Goal: Task Accomplishment & Management: Complete application form

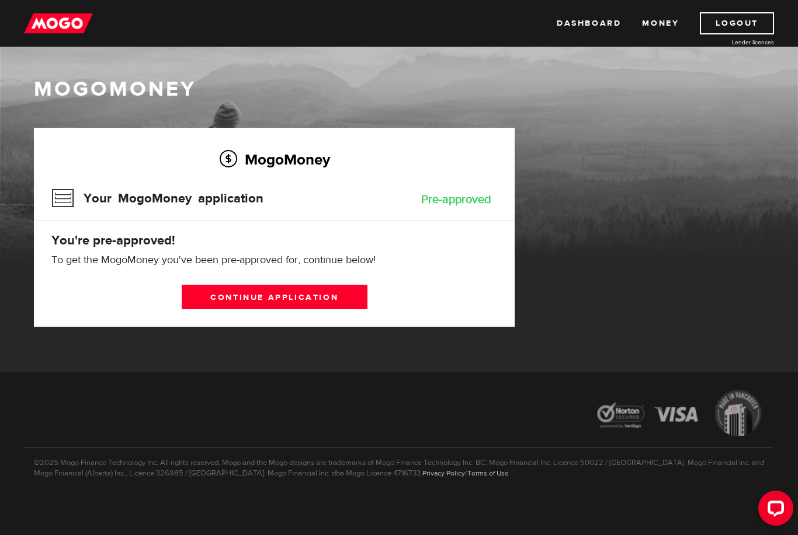
click at [318, 304] on link "Continue application" at bounding box center [275, 297] width 186 height 25
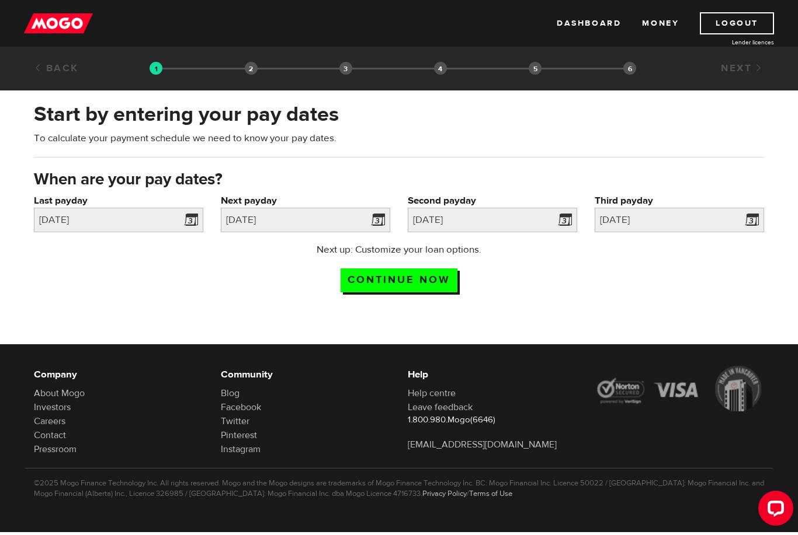
click at [190, 217] on span at bounding box center [189, 222] width 18 height 19
click at [185, 223] on div "2025/06/27" at bounding box center [118, 220] width 169 height 25
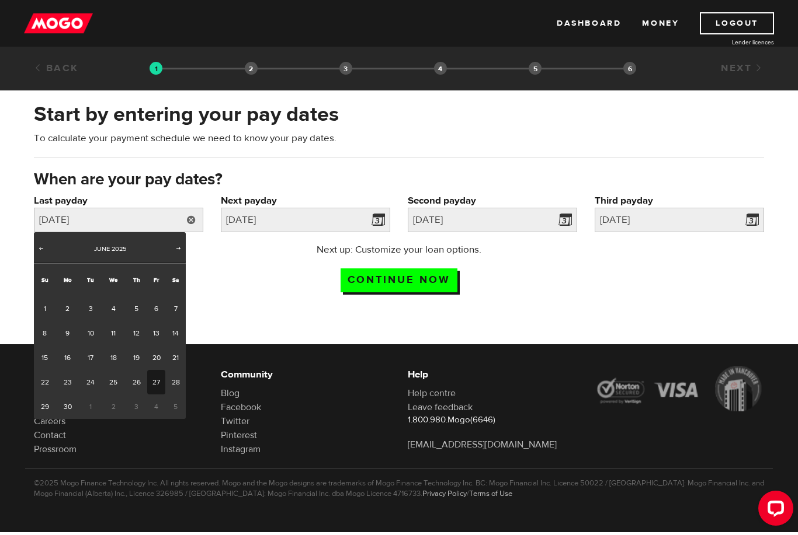
click at [173, 259] on div "Prev Next June 2025" at bounding box center [110, 247] width 152 height 31
click at [178, 249] on span "Next" at bounding box center [178, 248] width 9 height 9
click at [177, 252] on span "Next" at bounding box center [178, 248] width 9 height 9
click at [158, 330] on link "8" at bounding box center [156, 333] width 18 height 25
type input "2025/08/08"
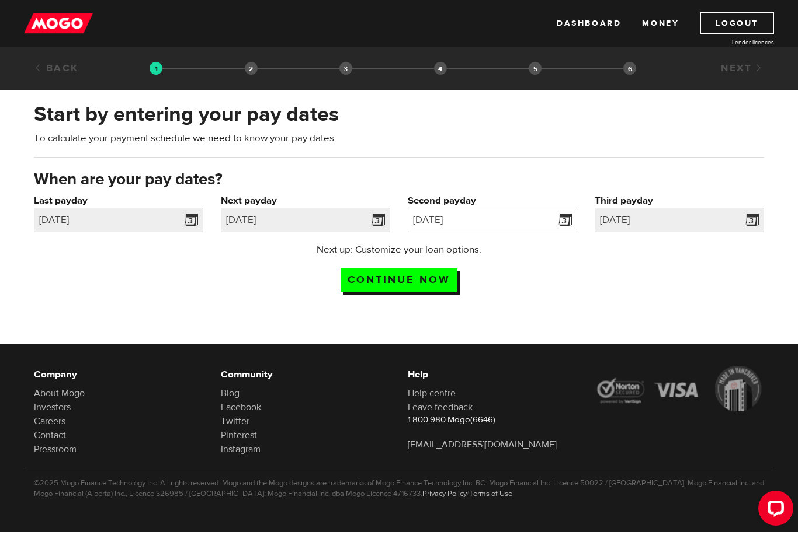
click at [418, 213] on input "2025/07/25" at bounding box center [492, 220] width 169 height 25
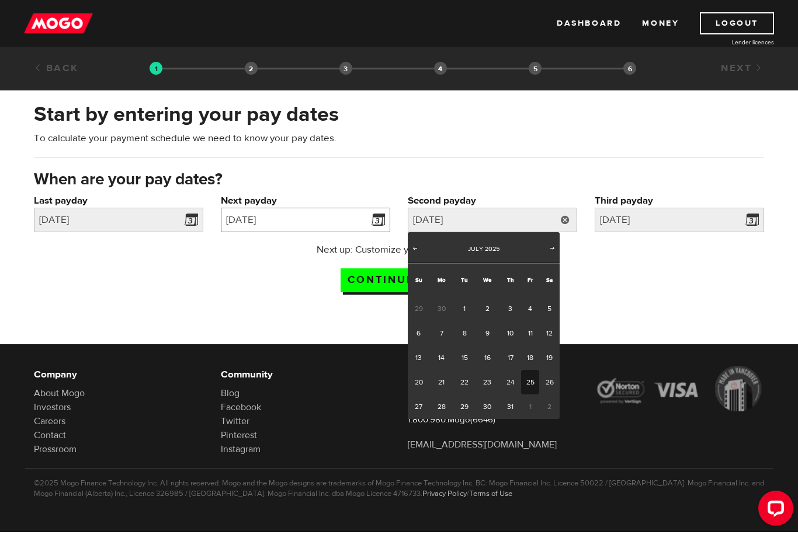
click at [356, 217] on input "2025/07/11" at bounding box center [305, 220] width 169 height 25
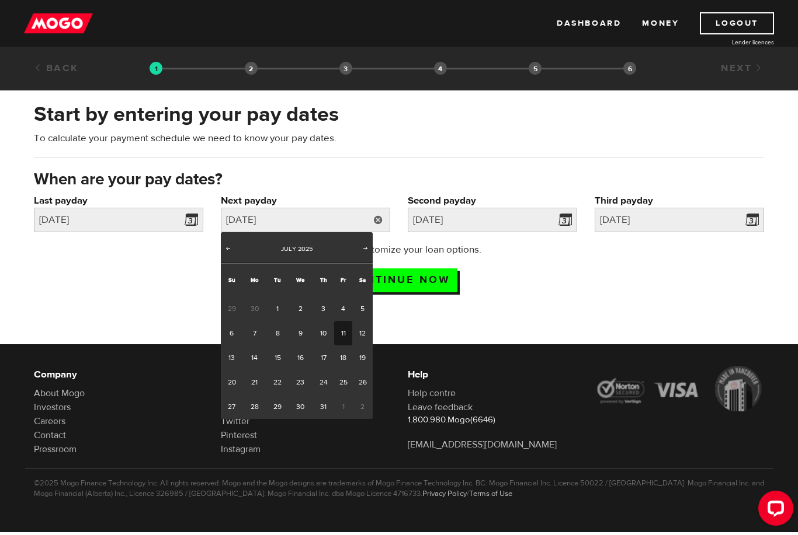
click at [354, 258] on div "Prev Next July 2025" at bounding box center [297, 247] width 152 height 31
click at [358, 253] on div "Prev Next July 2025" at bounding box center [297, 247] width 152 height 31
click at [357, 248] on div "July 2025" at bounding box center [296, 250] width 123 height 12
click at [356, 249] on div "July 2025" at bounding box center [296, 250] width 123 height 12
click at [363, 246] on span "Next" at bounding box center [365, 248] width 9 height 9
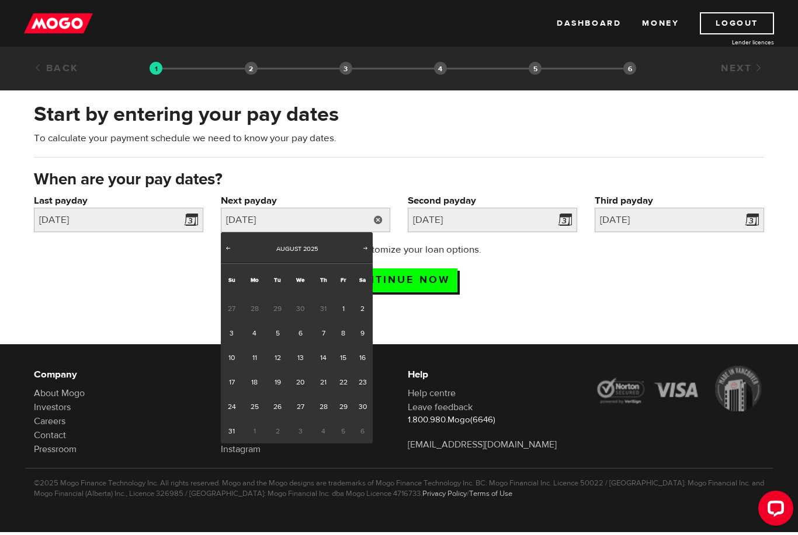
click at [370, 247] on span "Next" at bounding box center [365, 248] width 9 height 9
click at [244, 251] on div "September 2025" at bounding box center [296, 250] width 123 height 12
click at [232, 253] on link "Prev" at bounding box center [228, 250] width 12 height 12
click at [334, 383] on link "22" at bounding box center [343, 382] width 18 height 25
type input "2025/08/22"
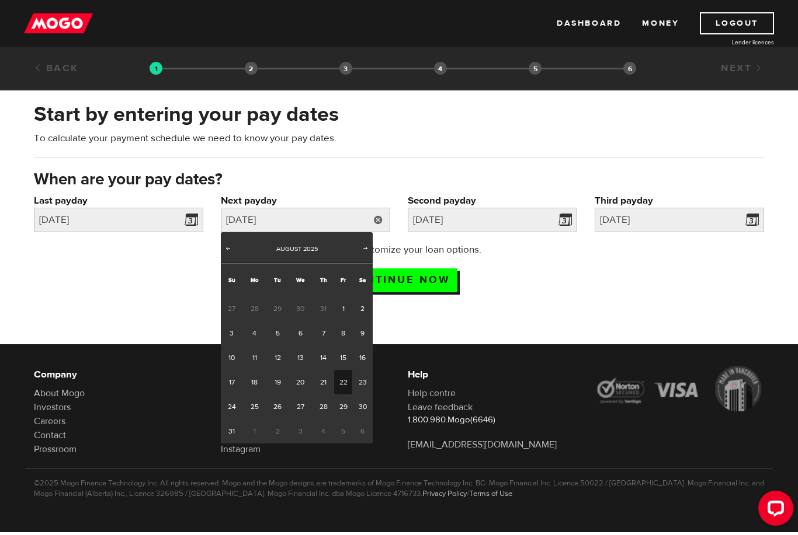
type input "2025/9/5"
type input "2025/9/19"
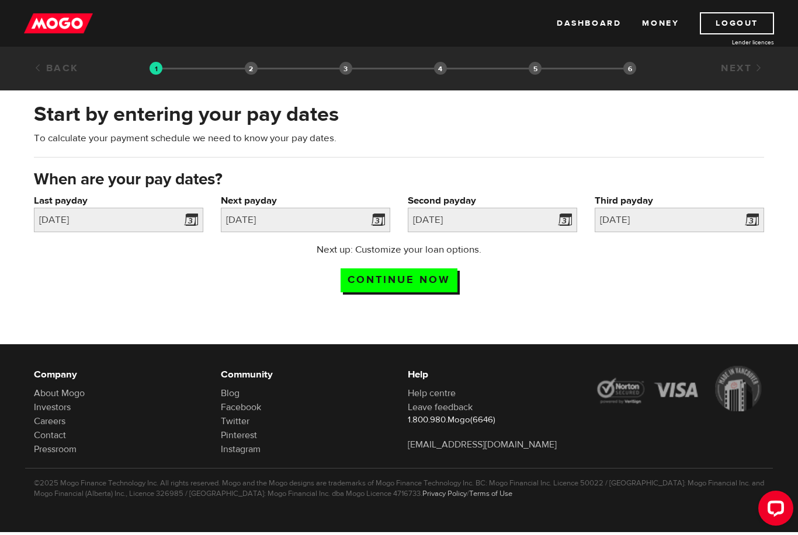
click at [566, 206] on label "Second payday" at bounding box center [492, 201] width 169 height 14
click at [566, 208] on input "2025/9/5" at bounding box center [492, 220] width 169 height 25
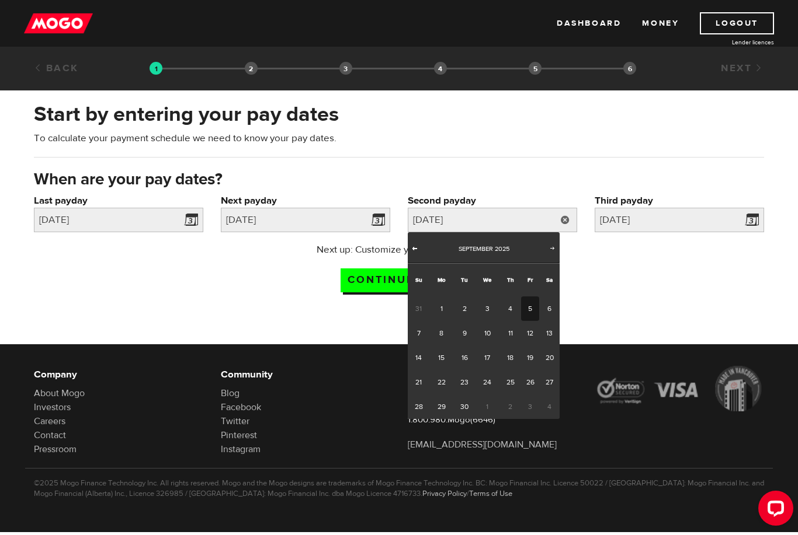
click at [420, 247] on link "Prev" at bounding box center [415, 250] width 12 height 12
click at [550, 235] on div "Prev Next August 2025" at bounding box center [484, 247] width 152 height 31
click at [715, 263] on div "Next up: Customize your loan options. Continue now" at bounding box center [398, 272] width 747 height 58
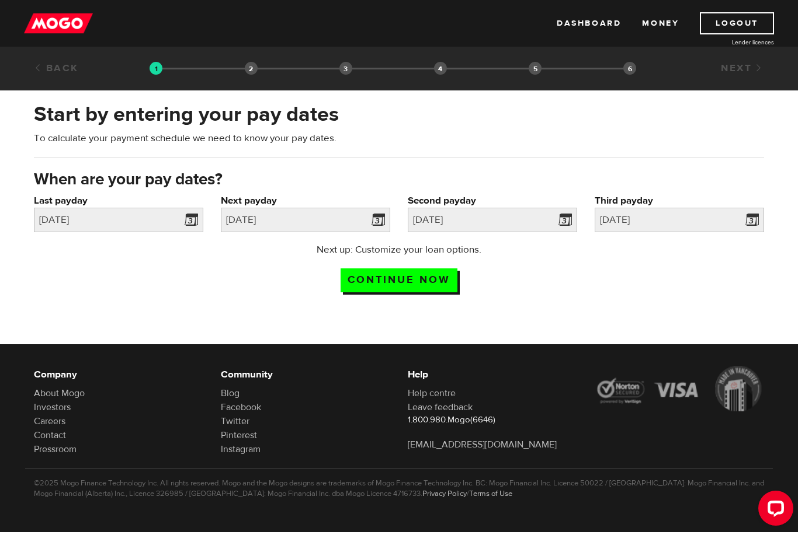
click at [560, 206] on label "Second payday" at bounding box center [492, 201] width 169 height 14
click at [560, 208] on input "2025/9/5" at bounding box center [492, 220] width 169 height 25
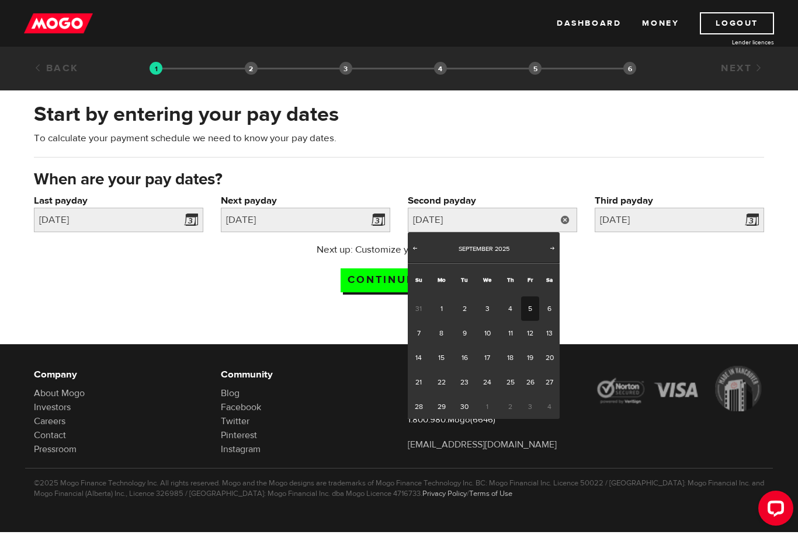
click at [628, 273] on div "Next up: Customize your loan options. Continue now" at bounding box center [398, 272] width 747 height 58
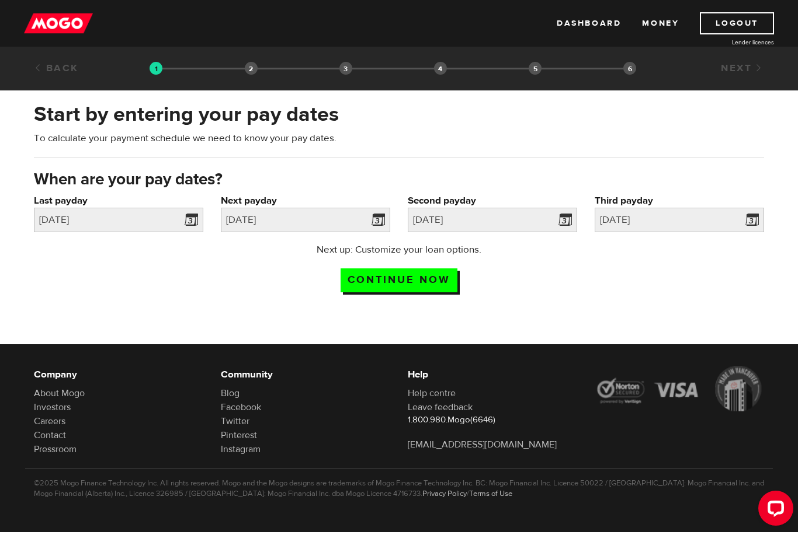
click at [450, 283] on input "Continue now" at bounding box center [398, 281] width 117 height 24
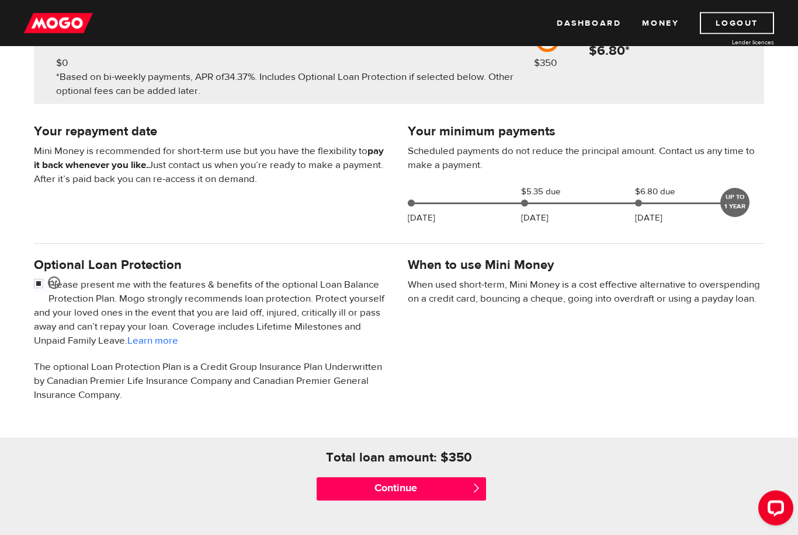
scroll to position [197, 0]
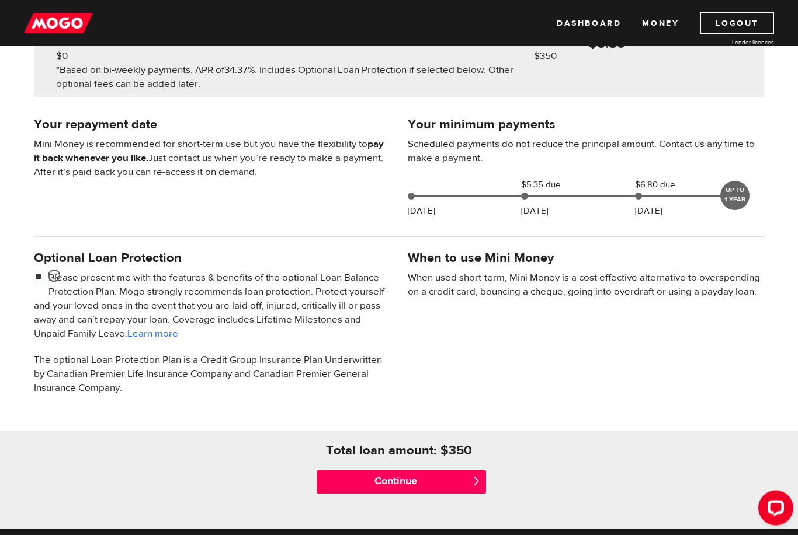
click at [467, 488] on input "Continue" at bounding box center [400, 482] width 169 height 23
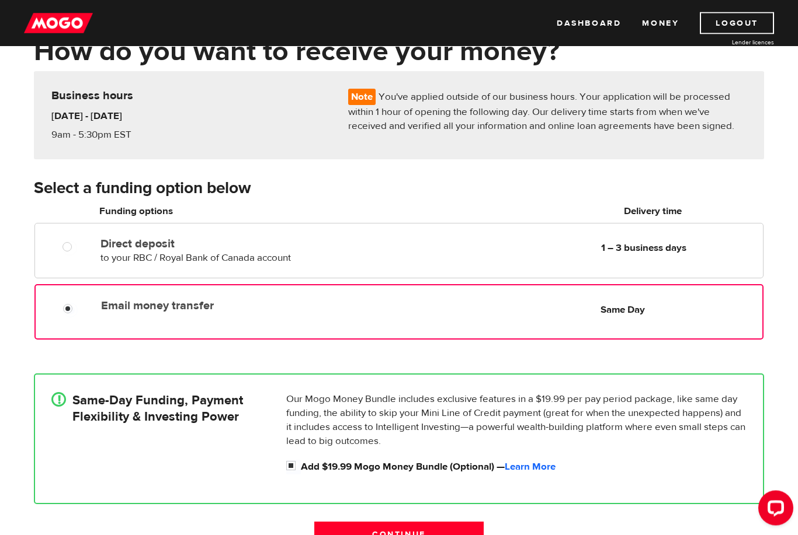
scroll to position [78, 0]
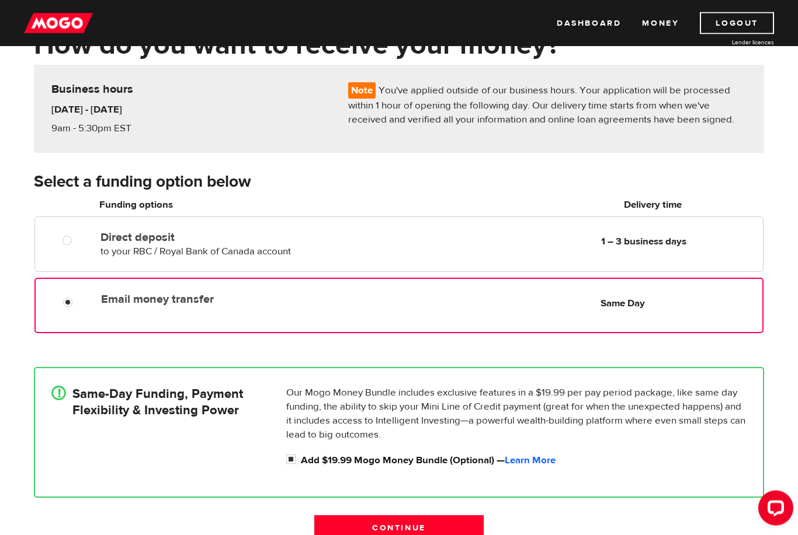
click at [565, 315] on div "Email money transfer Delivery in Same Day Same Day" at bounding box center [398, 306] width 729 height 55
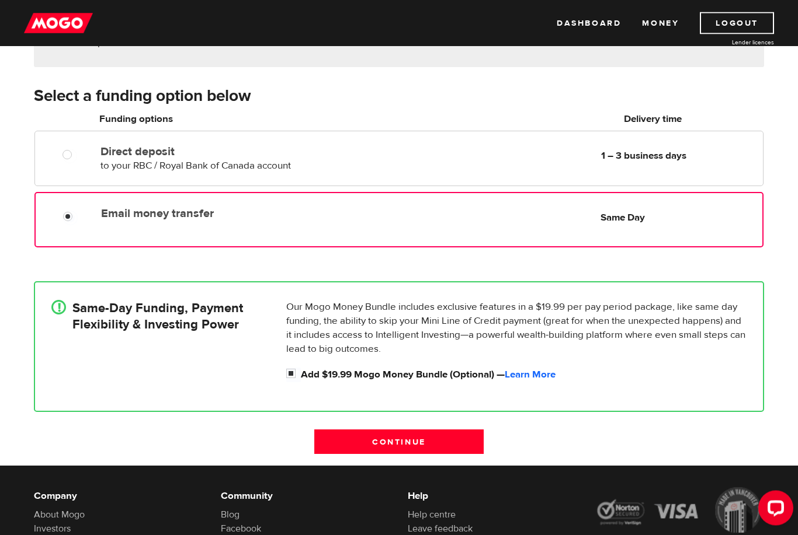
scroll to position [164, 0]
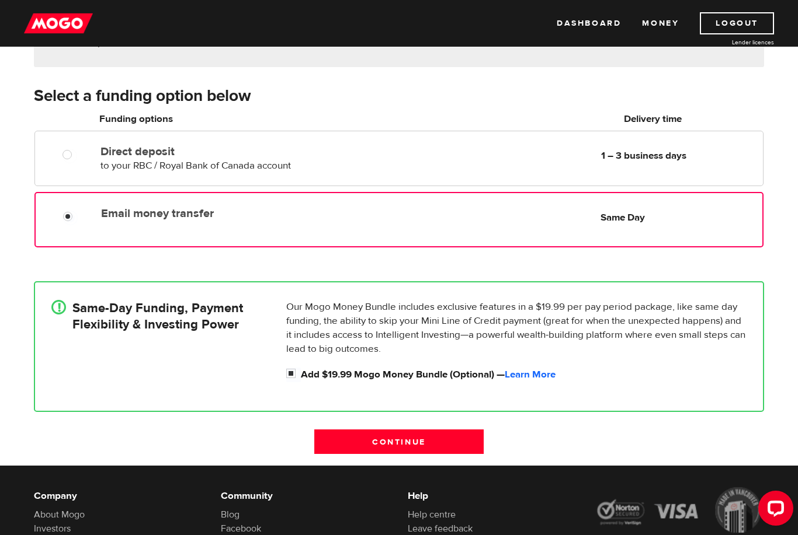
click at [469, 442] on input "Continue" at bounding box center [398, 442] width 169 height 25
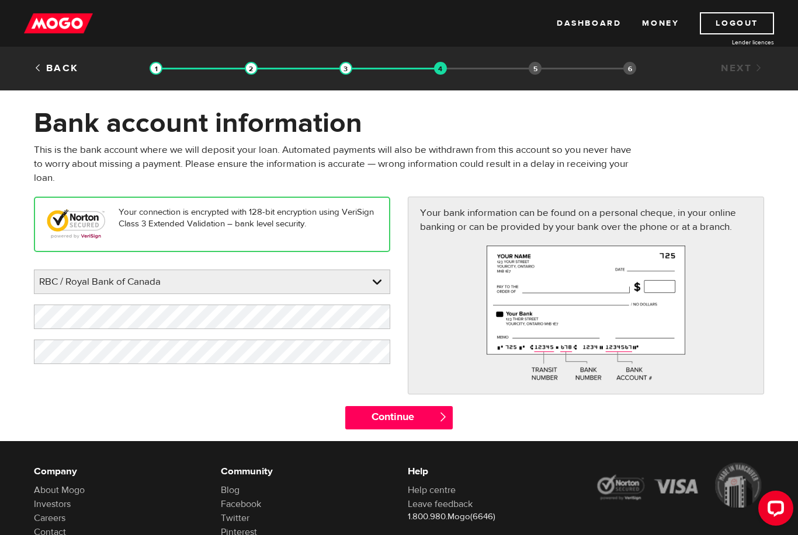
click at [397, 418] on input "Continue" at bounding box center [398, 417] width 107 height 23
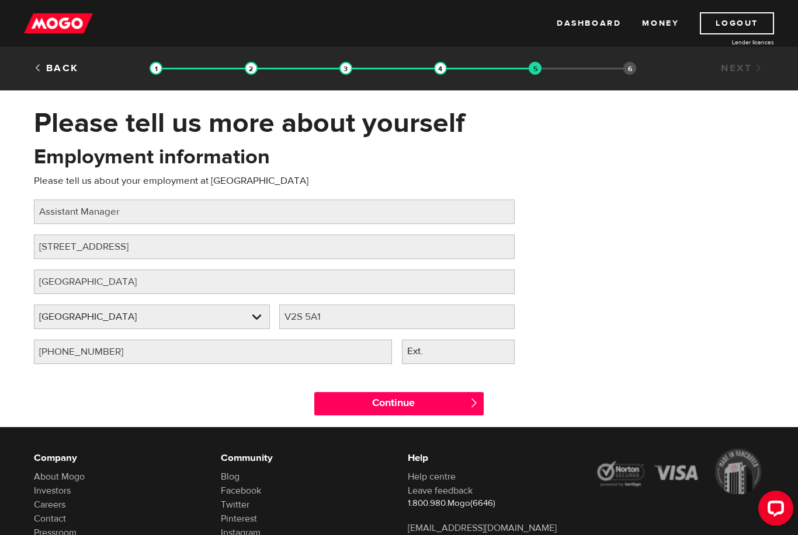
click at [351, 412] on input "Continue" at bounding box center [398, 403] width 169 height 23
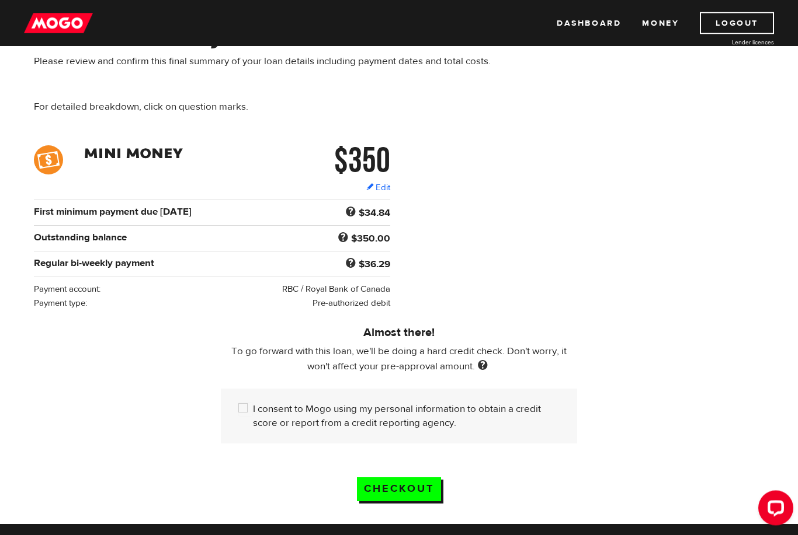
scroll to position [89, 0]
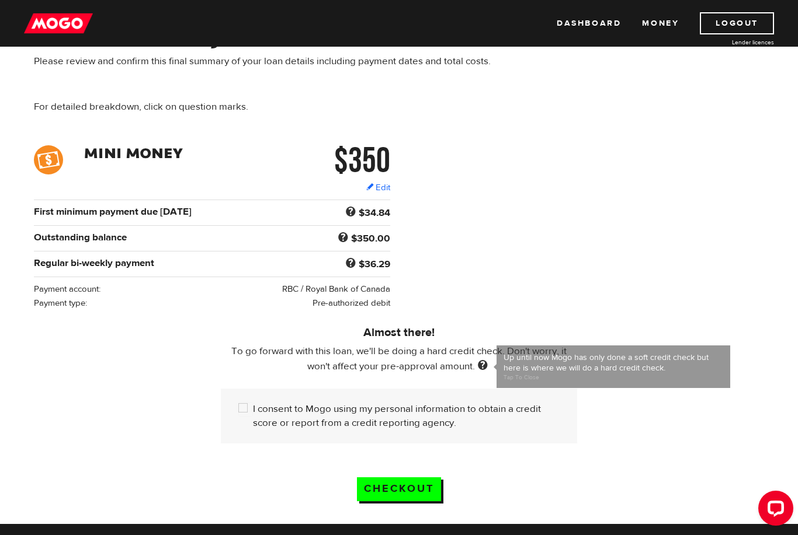
click at [485, 366] on span at bounding box center [483, 366] width 16 height 13
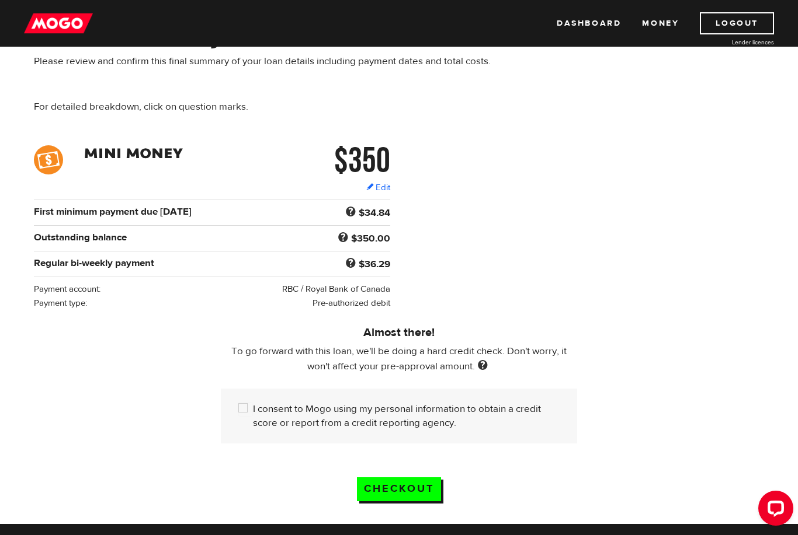
click at [489, 362] on span at bounding box center [483, 366] width 16 height 13
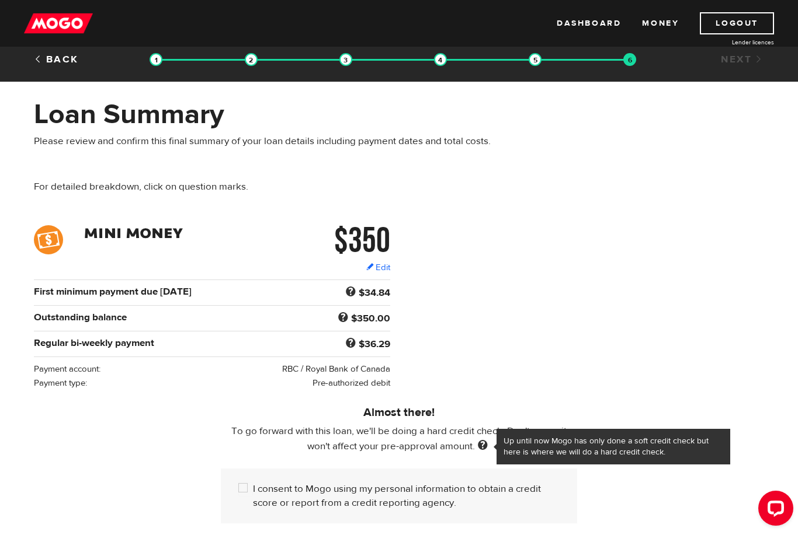
scroll to position [0, 0]
